Goal: Task Accomplishment & Management: Manage account settings

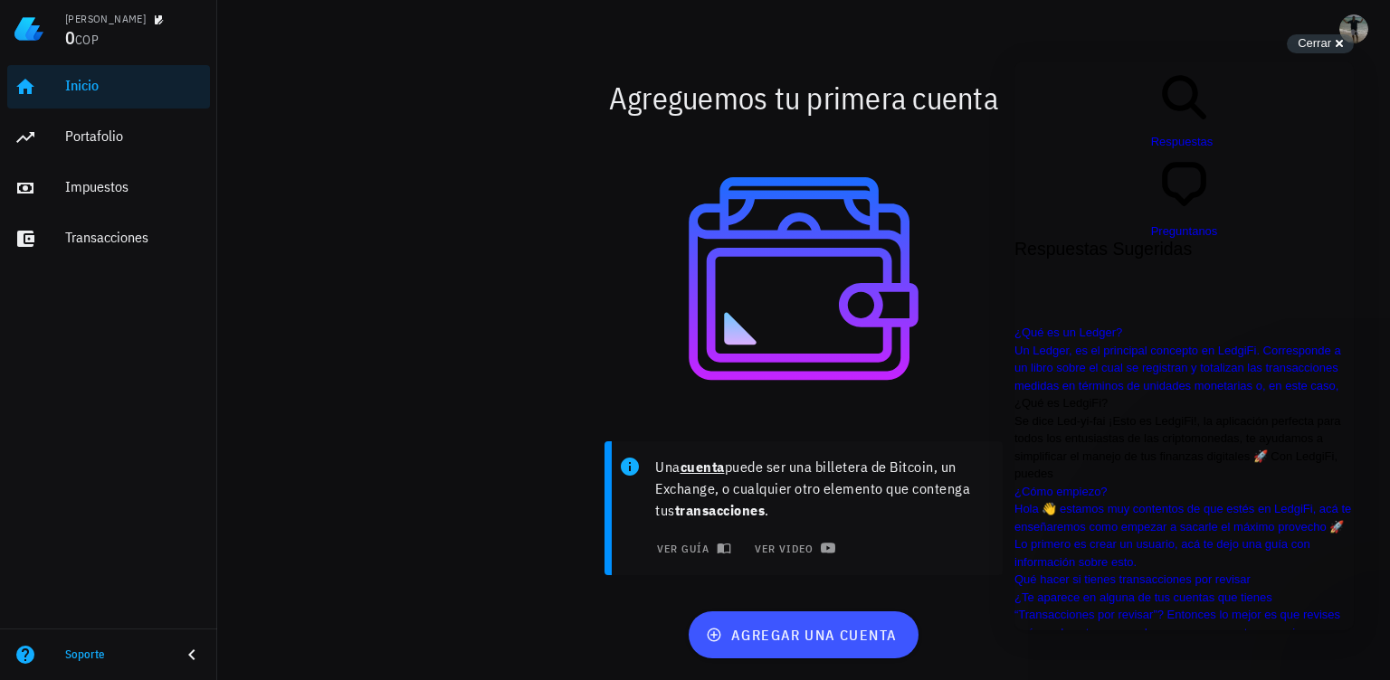
scroll to position [288, 0]
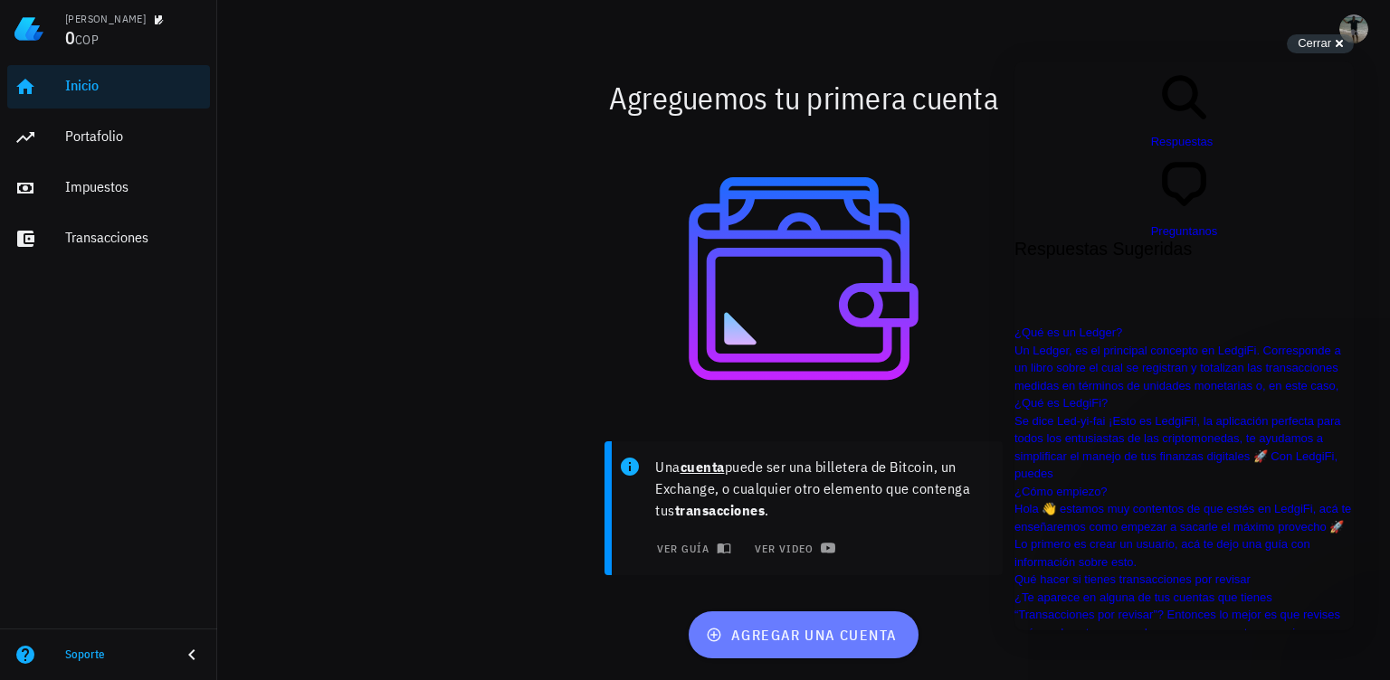
click at [803, 643] on span "agregar una cuenta" at bounding box center [802, 635] width 187 height 18
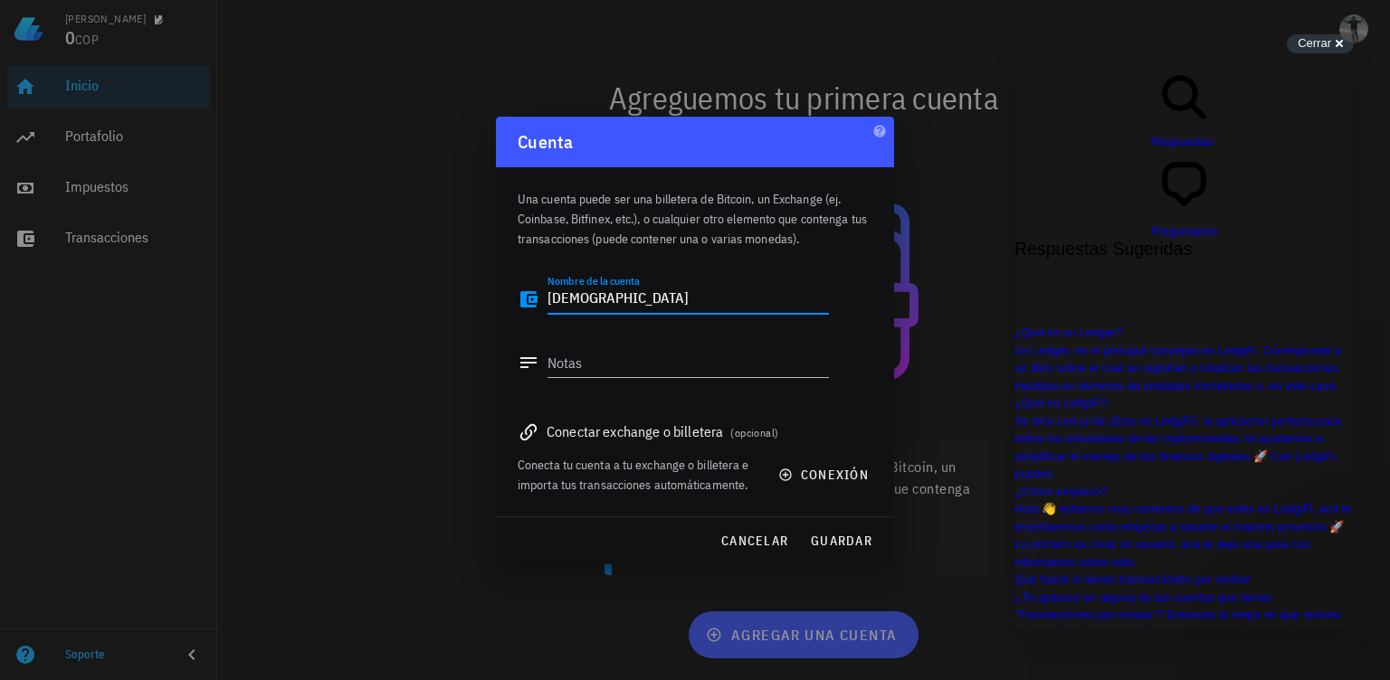
type textarea "[DEMOGRAPHIC_DATA]"
click at [532, 435] on icon at bounding box center [529, 433] width 22 height 22
click at [590, 438] on div "Conectar exchange o billetera (opcional)" at bounding box center [695, 431] width 355 height 25
click at [582, 352] on textarea "Notas" at bounding box center [687, 362] width 281 height 29
click at [637, 428] on div "Conectar exchange o billetera (opcional)" at bounding box center [695, 431] width 355 height 25
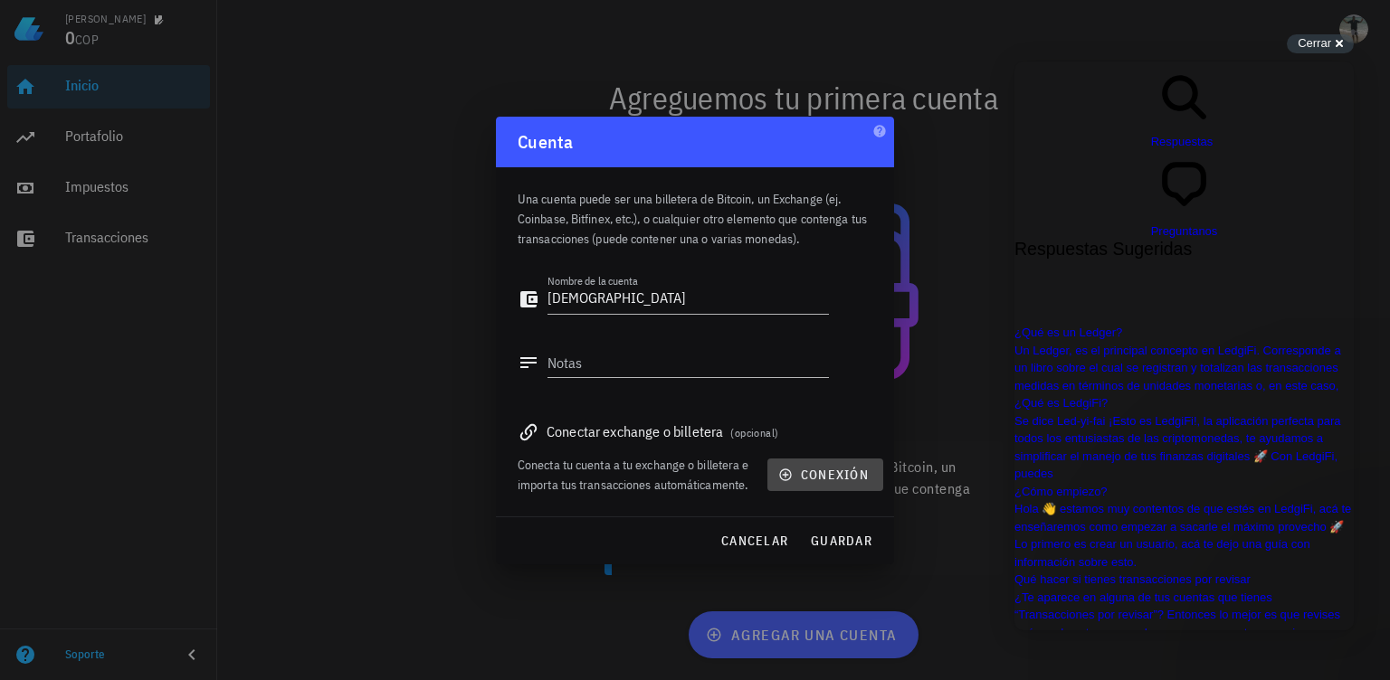
click at [827, 474] on span "conexión" at bounding box center [825, 475] width 87 height 16
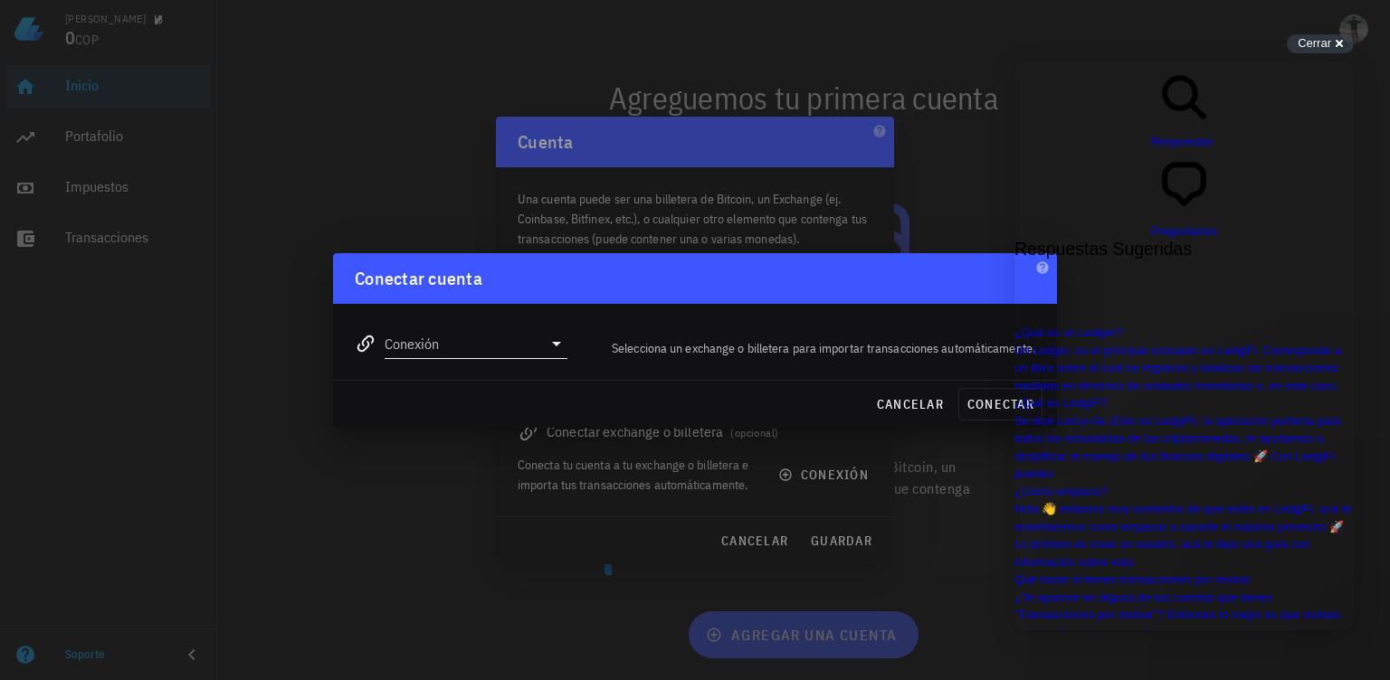
click at [556, 348] on icon at bounding box center [557, 344] width 22 height 22
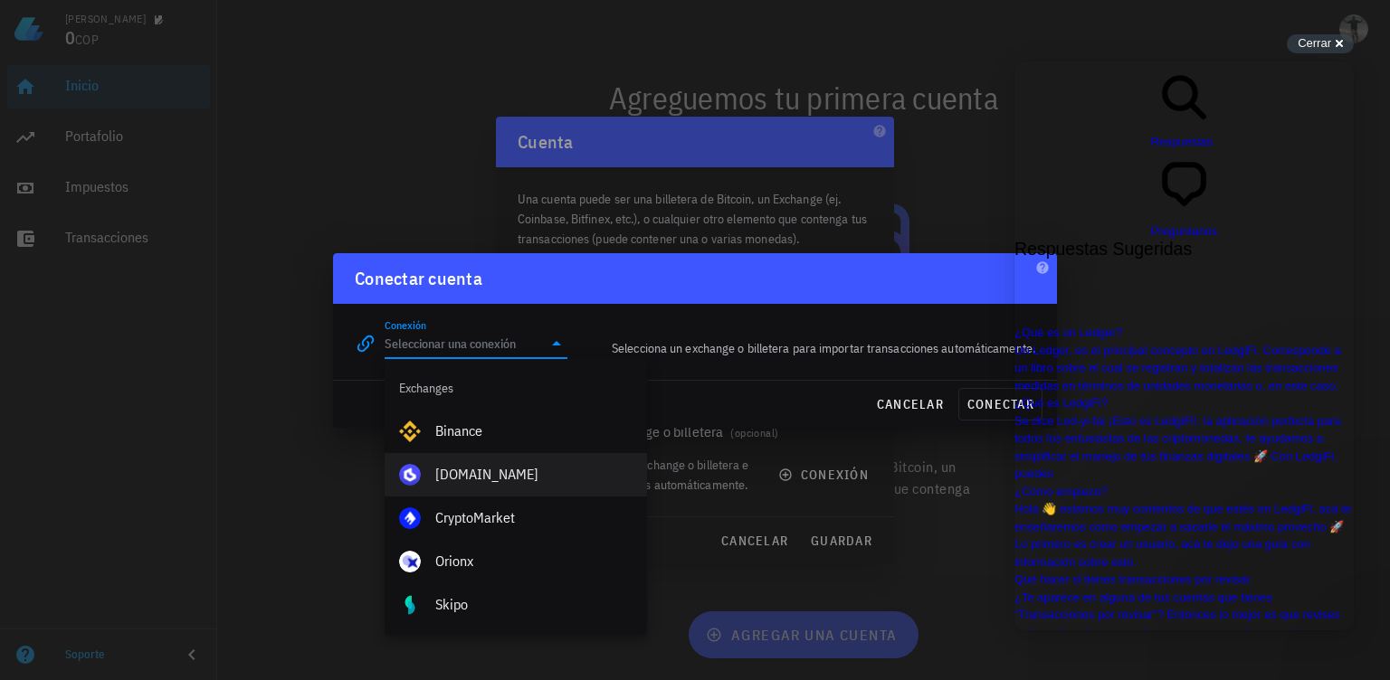
click at [477, 468] on div "[DOMAIN_NAME]" at bounding box center [533, 474] width 197 height 17
type input "[DOMAIN_NAME]"
